Goal: Information Seeking & Learning: Learn about a topic

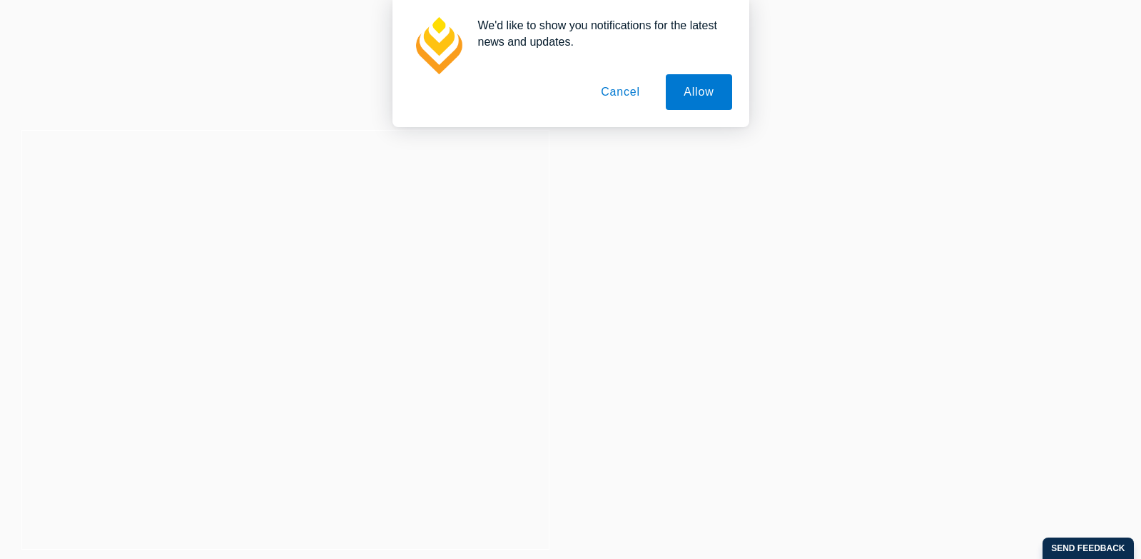
click at [702, 69] on div at bounding box center [571, 45] width 323 height 57
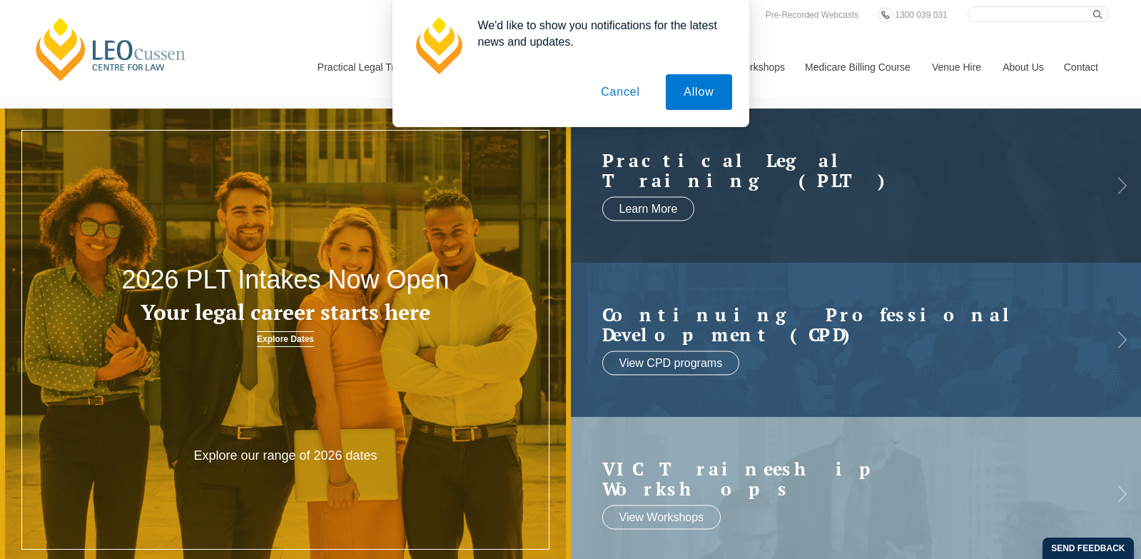
click at [703, 94] on button "Allow" at bounding box center [699, 92] width 66 height 36
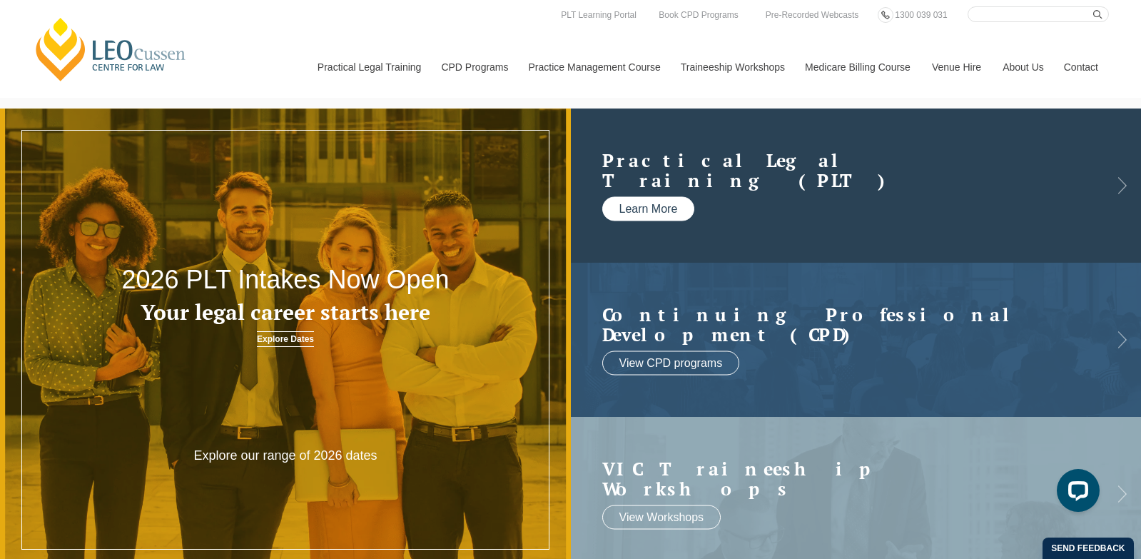
click at [660, 206] on link "Learn More" at bounding box center [648, 209] width 93 height 24
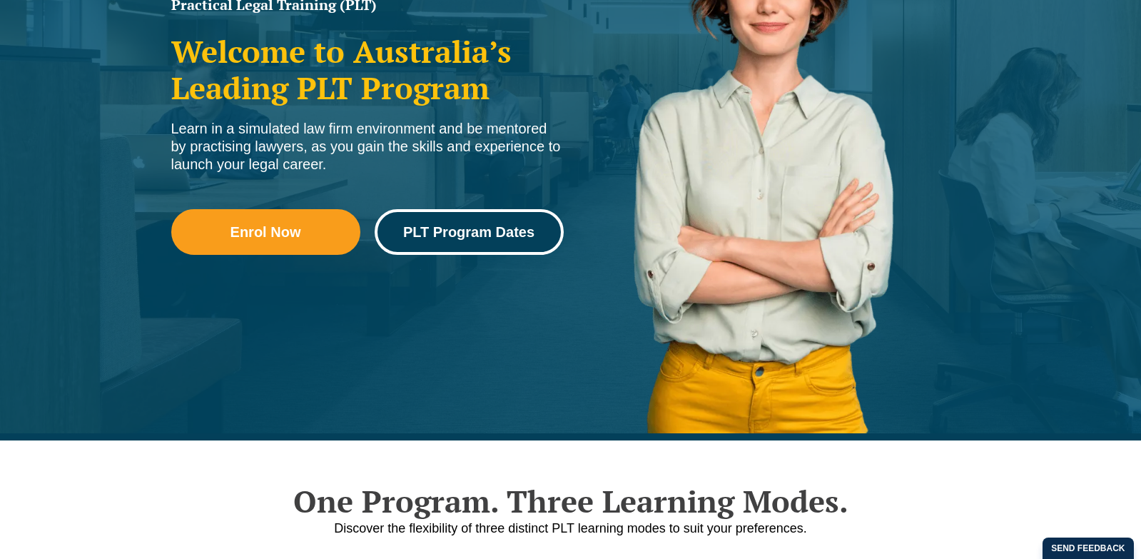
click at [507, 230] on span "PLT Program Dates" at bounding box center [468, 232] width 131 height 14
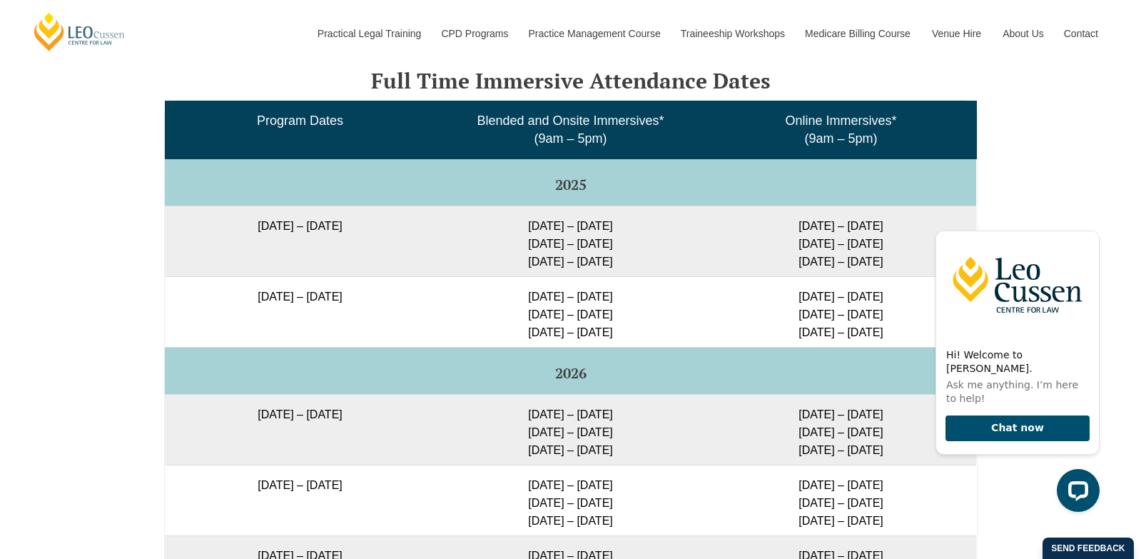
scroll to position [2355, 0]
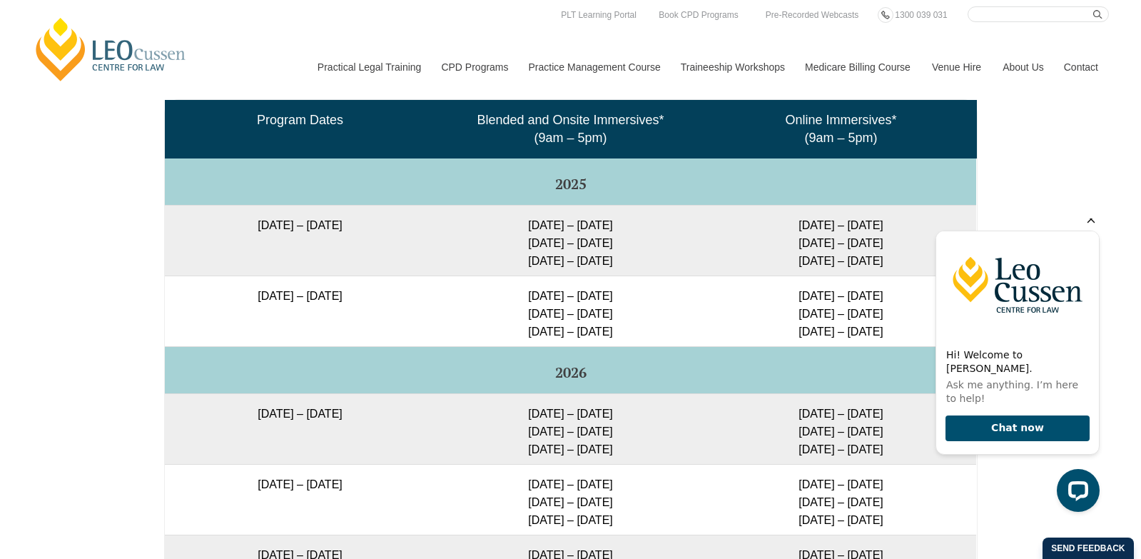
click at [1092, 228] on icon "Hide greeting" at bounding box center [1091, 219] width 17 height 17
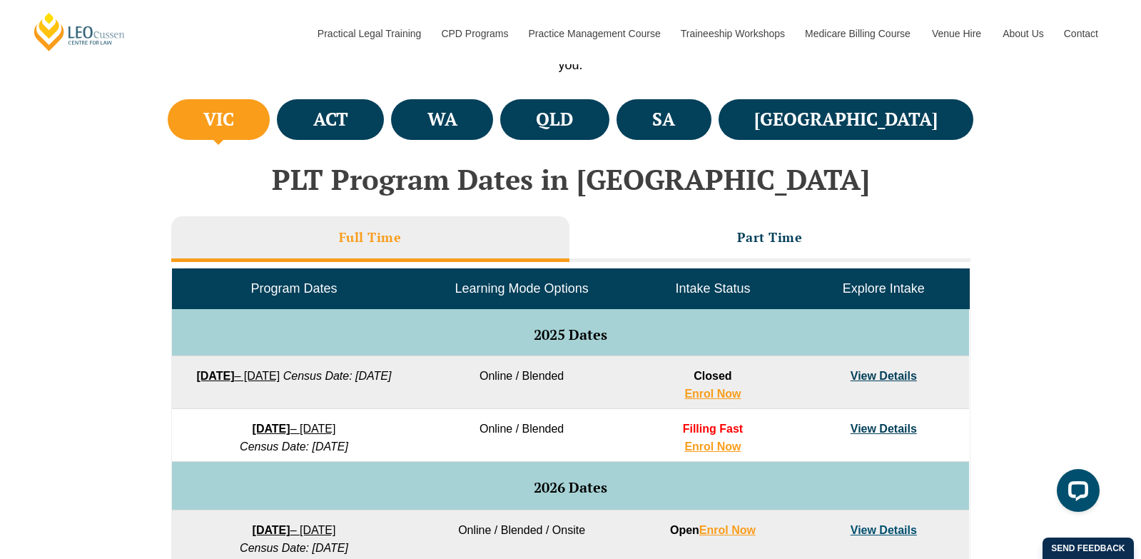
scroll to position [428, 0]
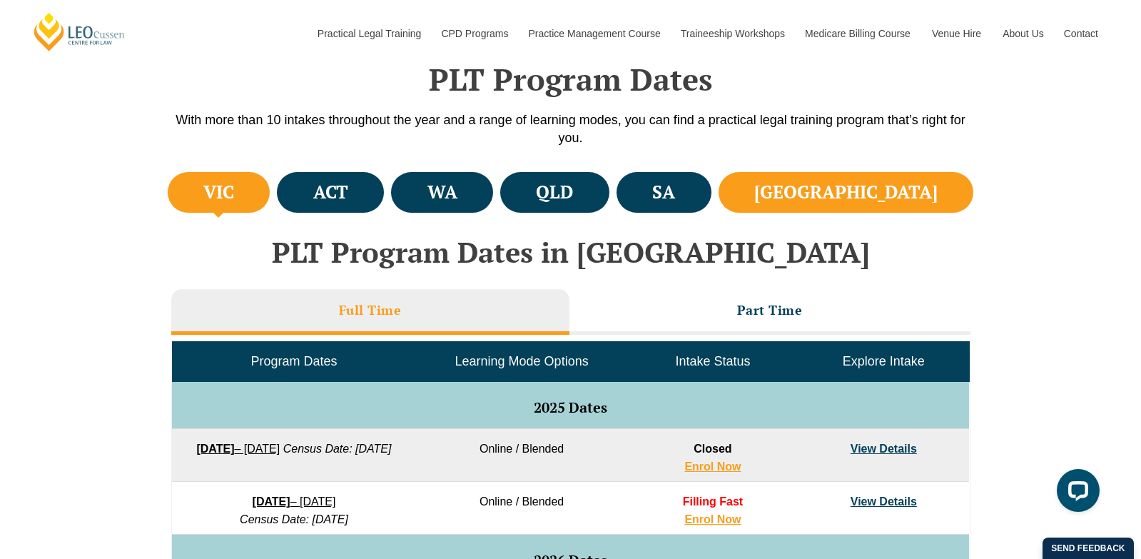
click at [888, 187] on h4 "NSW" at bounding box center [845, 193] width 183 height 24
click at [234, 184] on h4 "VIC" at bounding box center [218, 193] width 31 height 24
click at [886, 200] on h4 "NSW" at bounding box center [845, 193] width 183 height 24
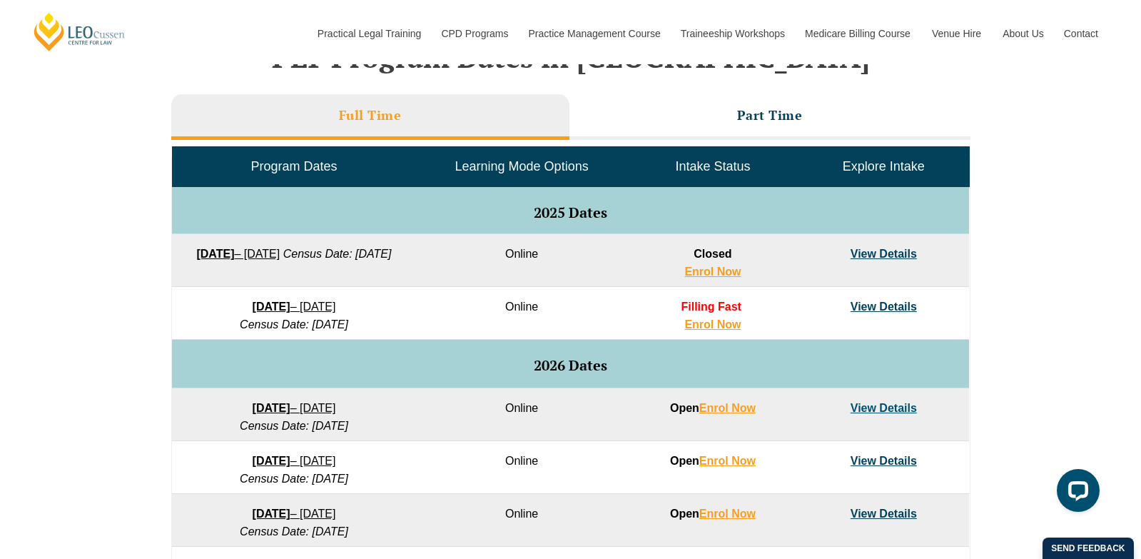
scroll to position [642, 0]
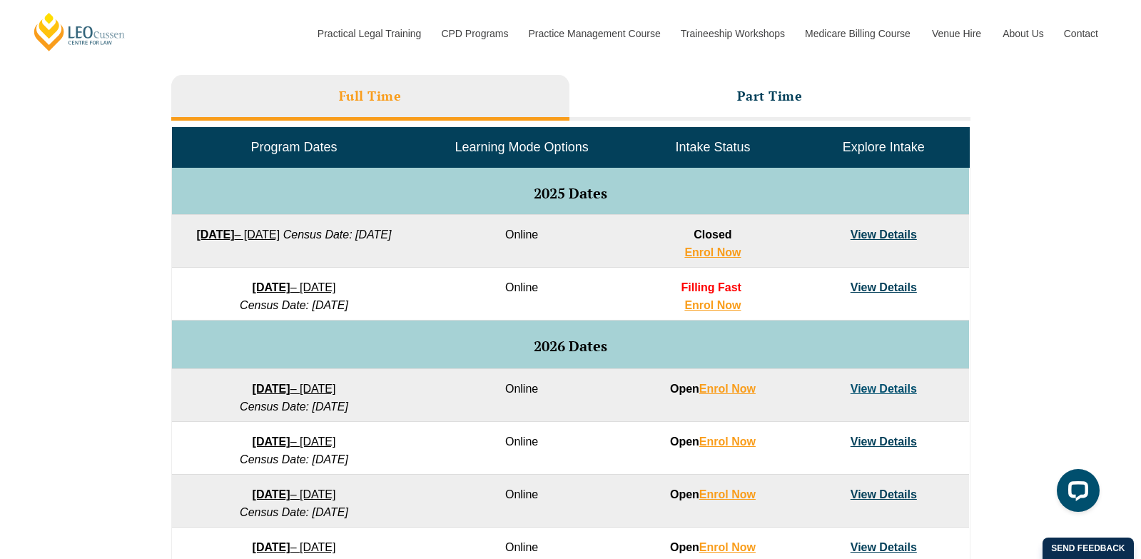
click at [872, 288] on link "View Details" at bounding box center [884, 287] width 66 height 12
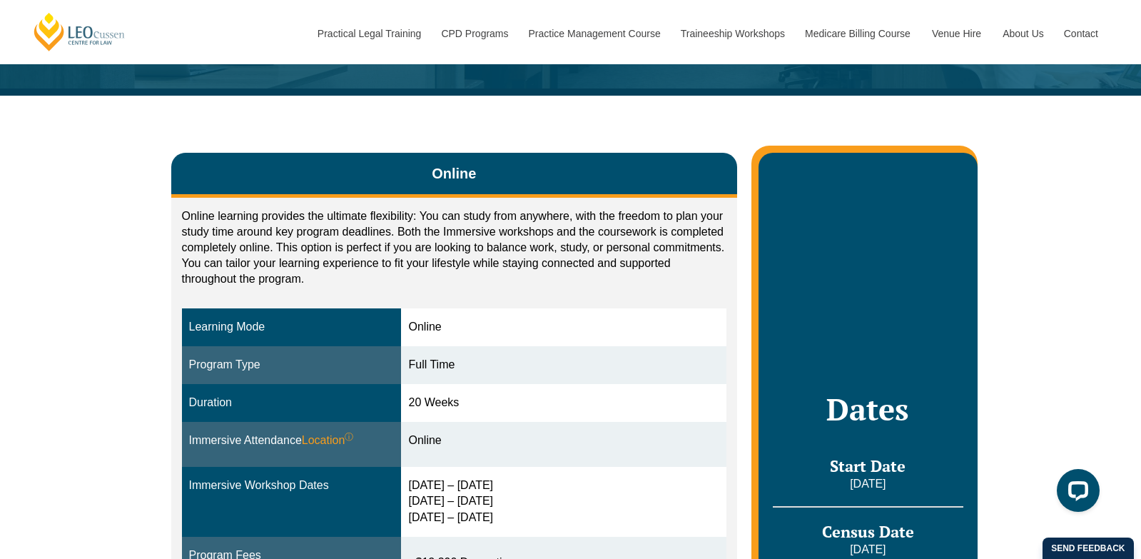
scroll to position [143, 0]
